Goal: Find specific page/section: Find specific page/section

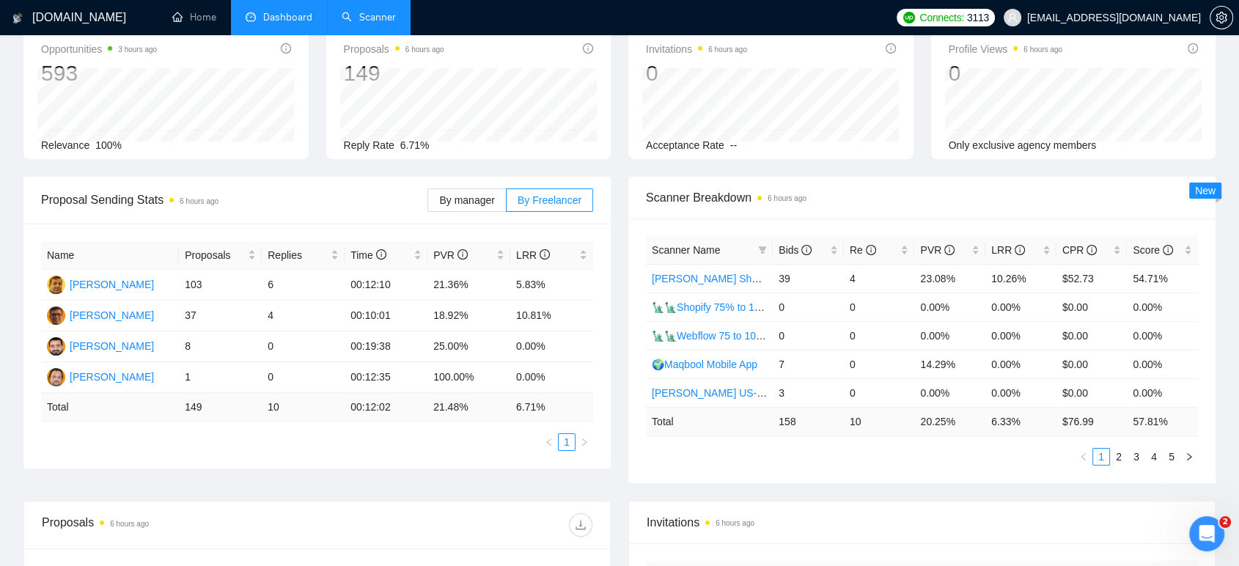
click at [364, 18] on link "Scanner" at bounding box center [369, 17] width 54 height 12
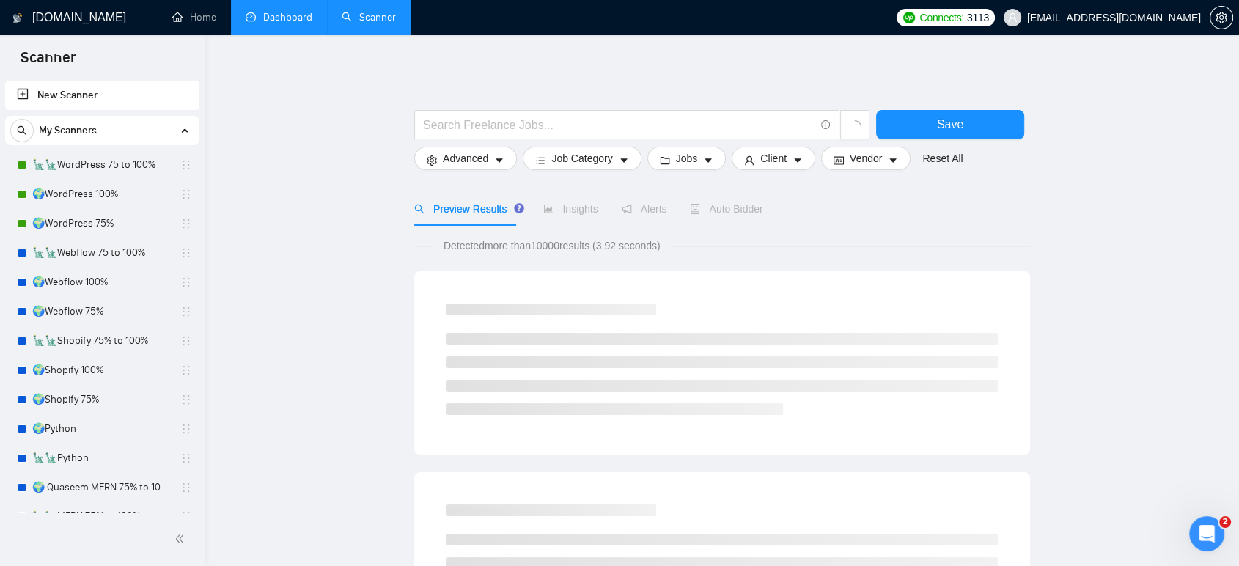
click at [283, 23] on link "Dashboard" at bounding box center [279, 17] width 67 height 12
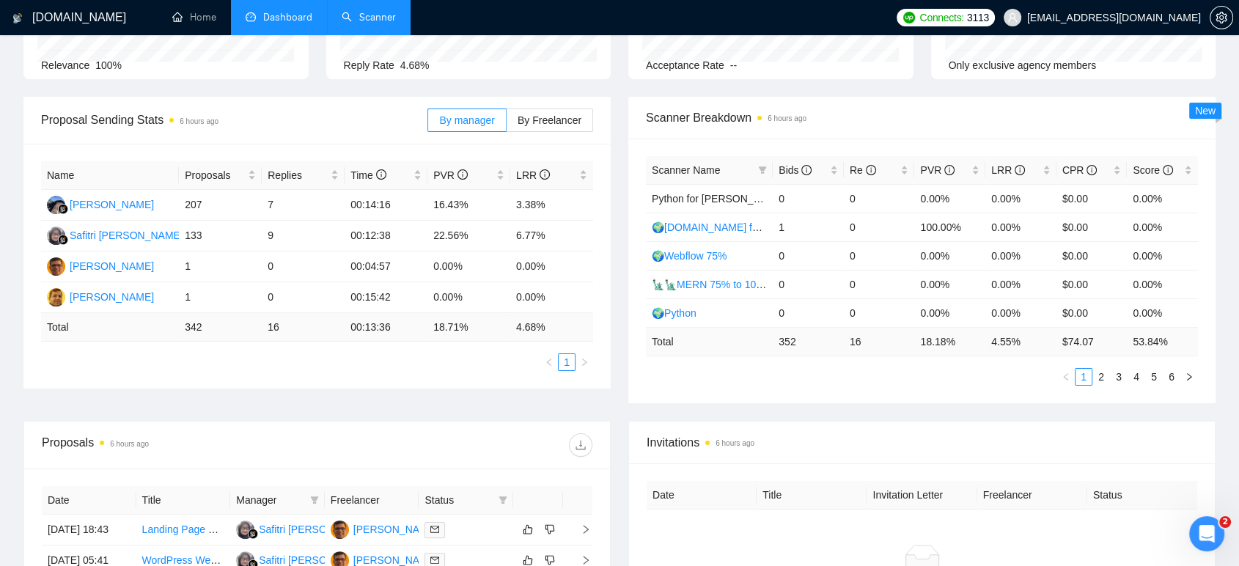
scroll to position [163, 0]
click at [559, 122] on span "By Freelancer" at bounding box center [549, 119] width 64 height 12
click at [506, 122] on input "By Freelancer" at bounding box center [506, 122] width 0 height 0
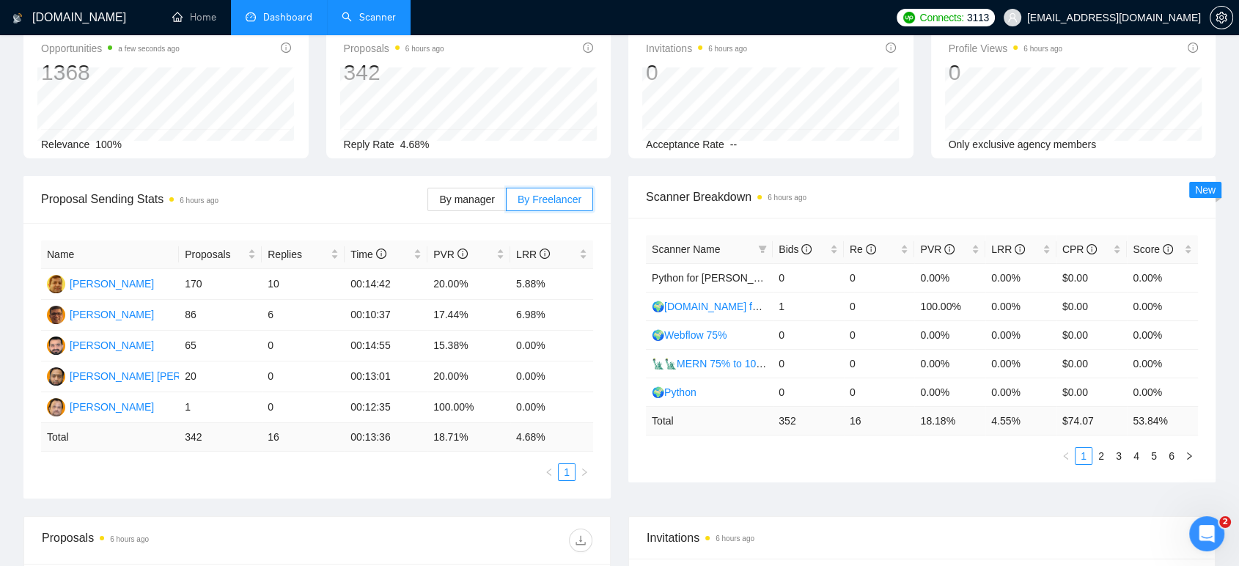
scroll to position [0, 0]
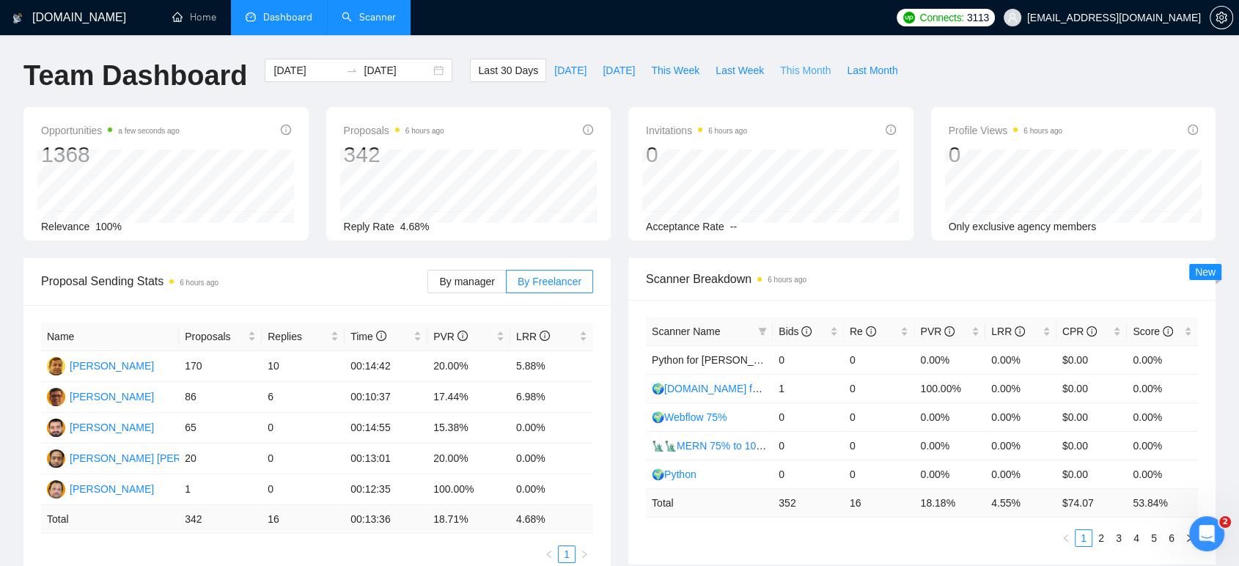
click at [782, 70] on span "This Month" at bounding box center [805, 70] width 51 height 16
type input "[DATE]"
